Goal: Information Seeking & Learning: Learn about a topic

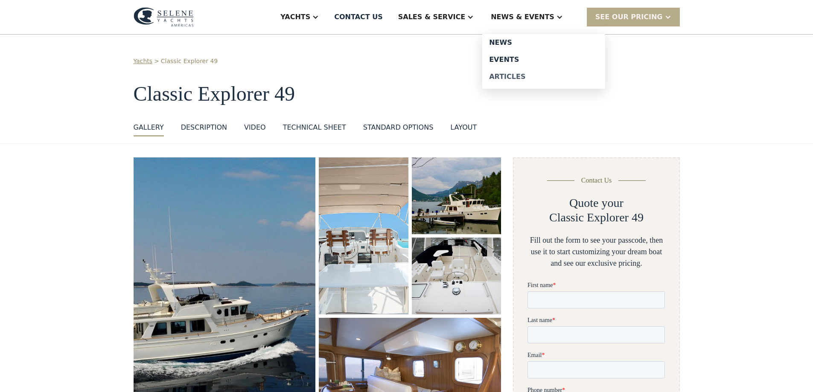
click at [520, 74] on div "Articles" at bounding box center [543, 76] width 109 height 7
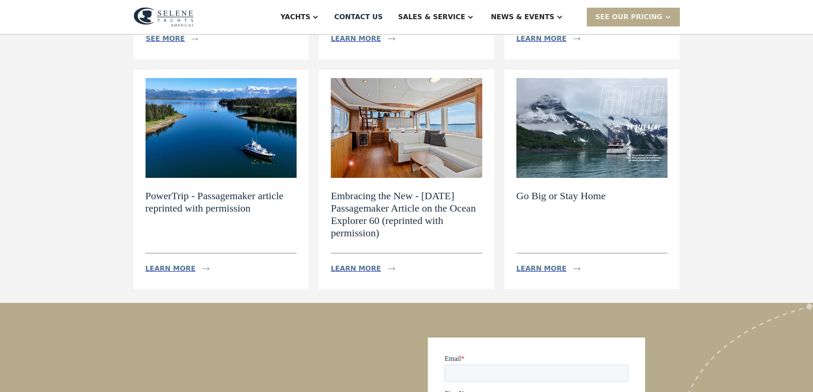
scroll to position [85, 0]
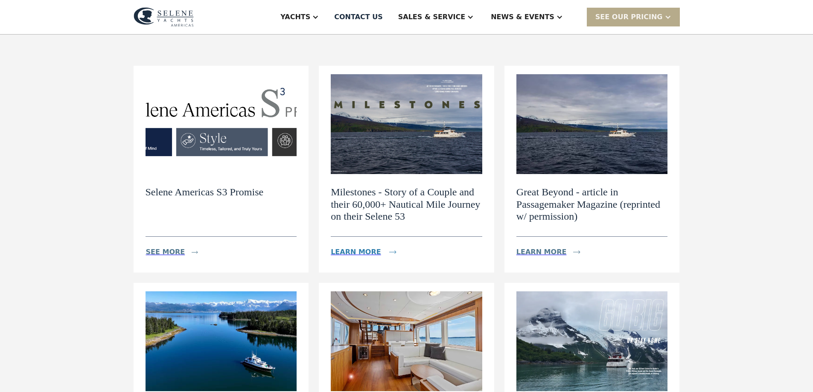
click at [343, 253] on div "Learn more" at bounding box center [356, 252] width 50 height 10
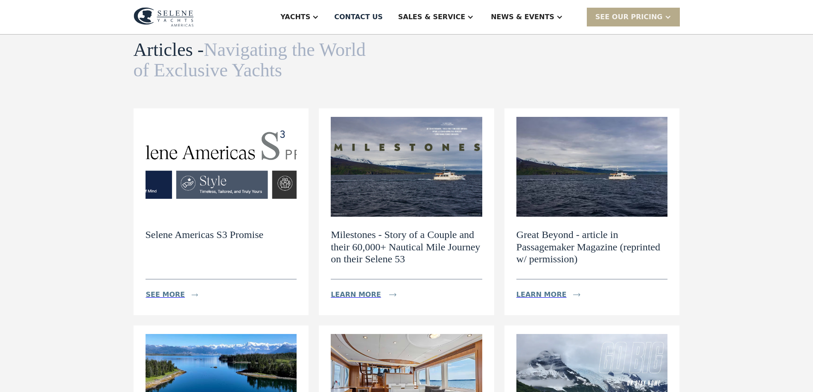
scroll to position [0, 0]
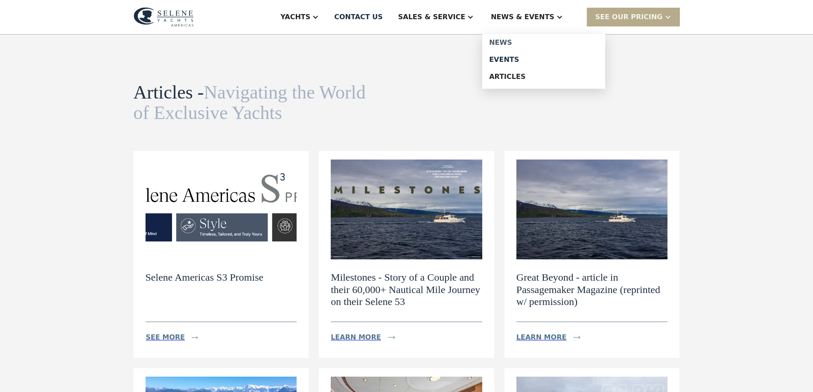
click at [527, 46] on div "News" at bounding box center [543, 42] width 109 height 7
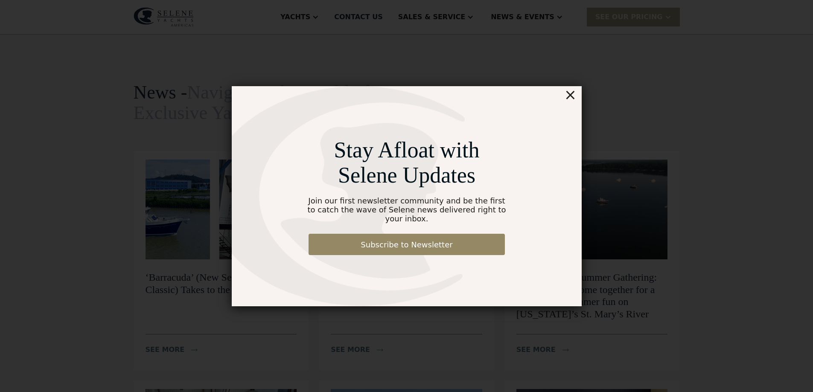
click at [569, 99] on div "×" at bounding box center [570, 94] width 12 height 17
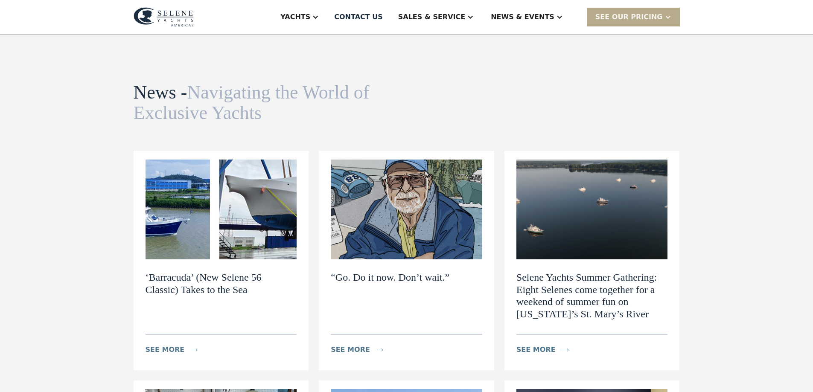
click at [183, 281] on h2 "‘Barracuda’ (New Selene 56 Classic) Takes to the Sea" at bounding box center [222, 283] width 152 height 25
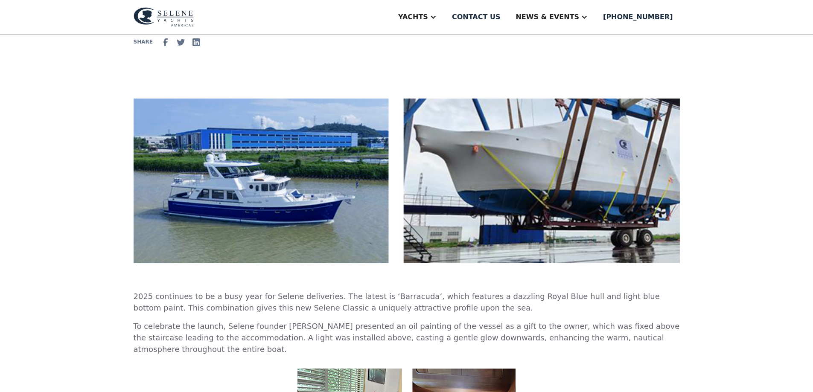
scroll to position [256, 0]
